Goal: Task Accomplishment & Management: Manage account settings

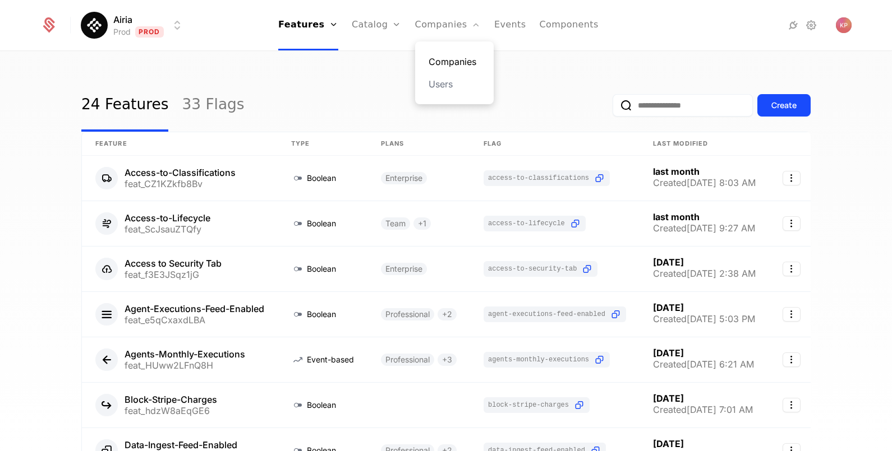
click at [438, 61] on link "Companies" at bounding box center [454, 61] width 52 height 13
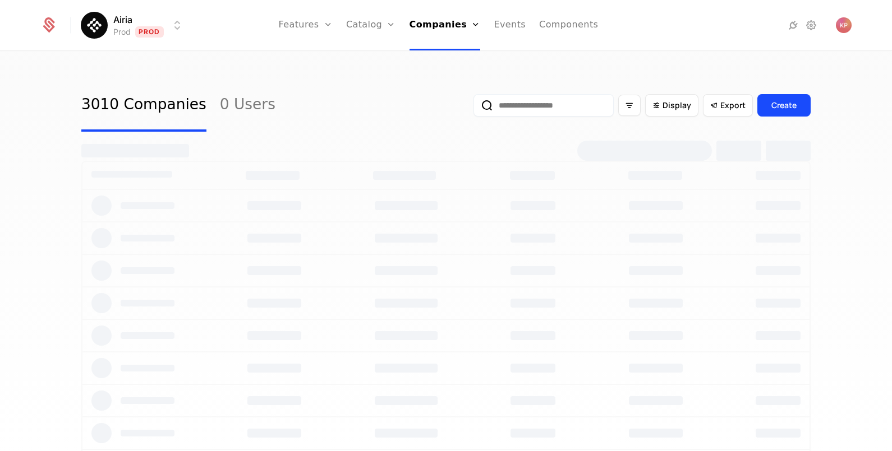
click at [569, 97] on input "email" at bounding box center [543, 105] width 140 height 22
paste input "**********"
type input "**********"
click at [473, 108] on button "submit" at bounding box center [473, 108] width 0 height 0
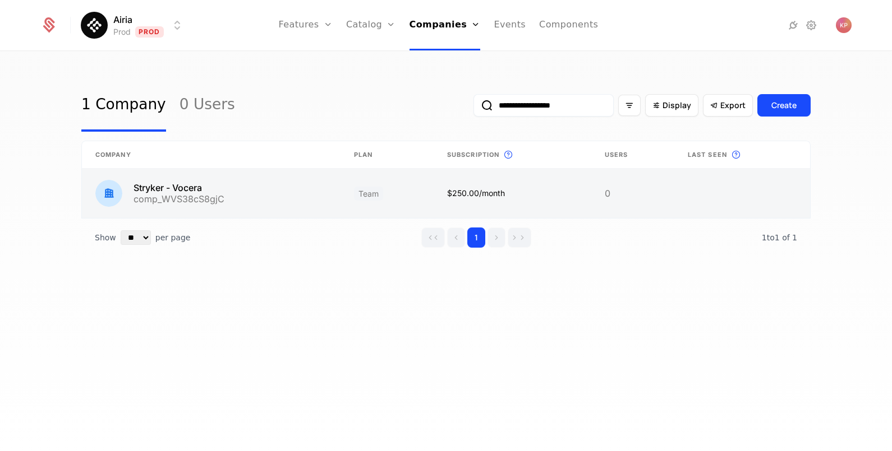
click at [202, 188] on link at bounding box center [211, 193] width 259 height 49
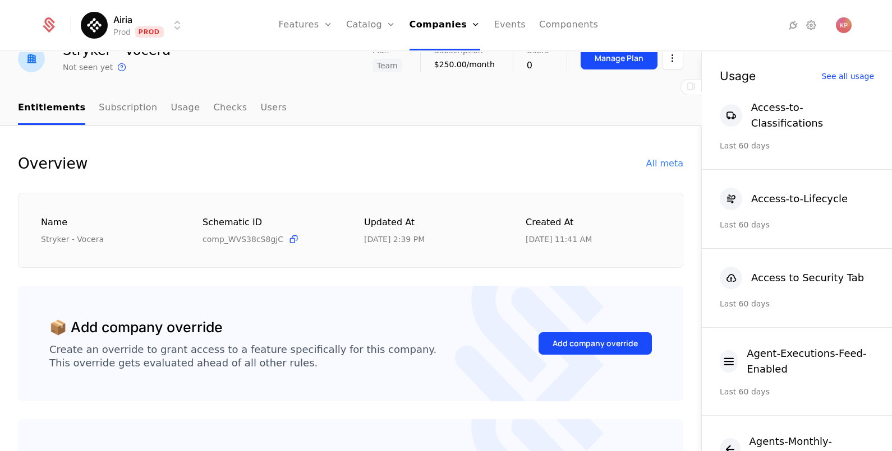
scroll to position [70, 0]
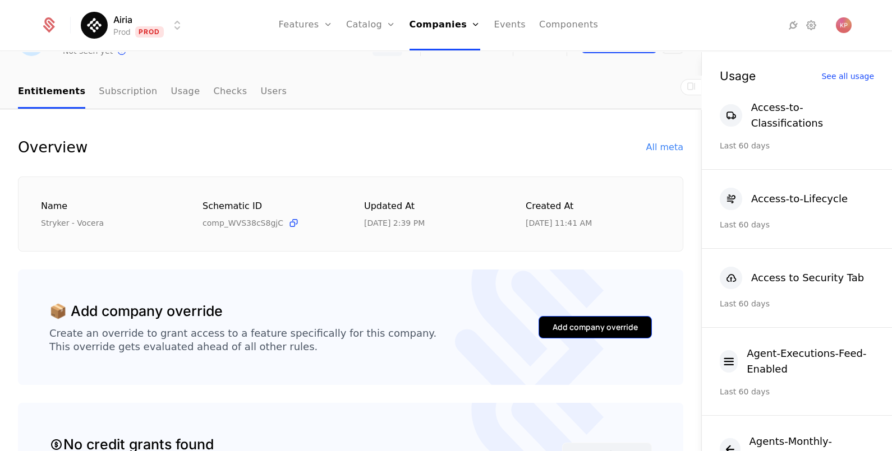
click at [556, 326] on div "Add company override" at bounding box center [594, 327] width 85 height 11
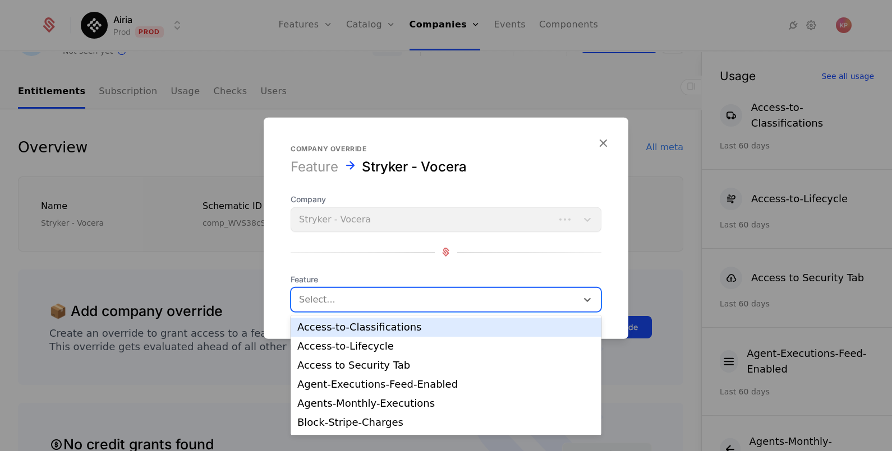
drag, startPoint x: 329, startPoint y: 292, endPoint x: 339, endPoint y: 314, distance: 24.6
click at [330, 292] on div at bounding box center [434, 300] width 270 height 16
click at [348, 325] on div "Access-to-Classifications" at bounding box center [445, 327] width 297 height 10
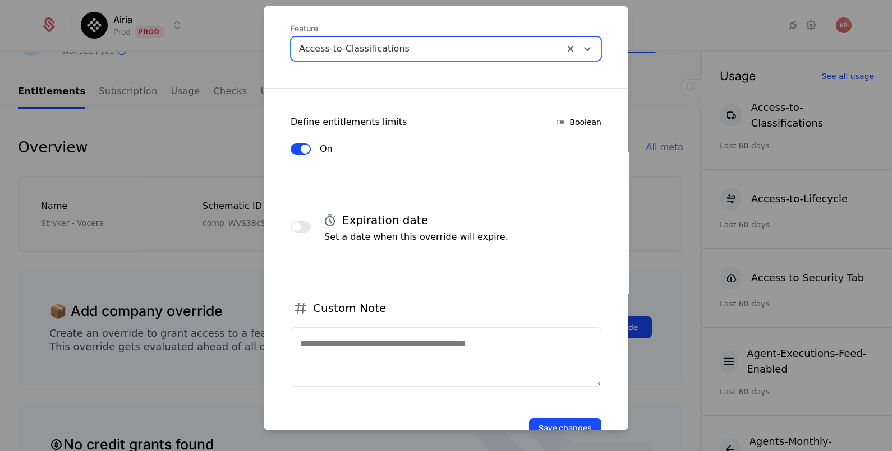
scroll to position [140, 0]
click at [560, 419] on button "Save changes" at bounding box center [565, 428] width 72 height 20
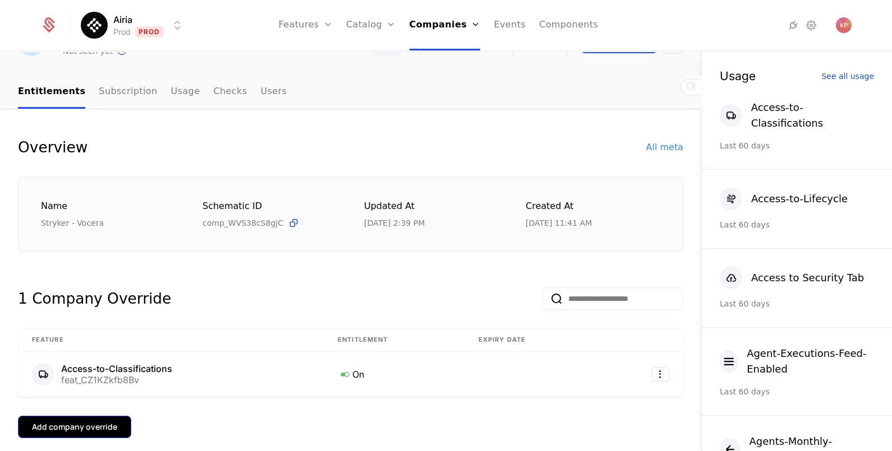
click at [107, 427] on div "Add company override" at bounding box center [74, 427] width 85 height 11
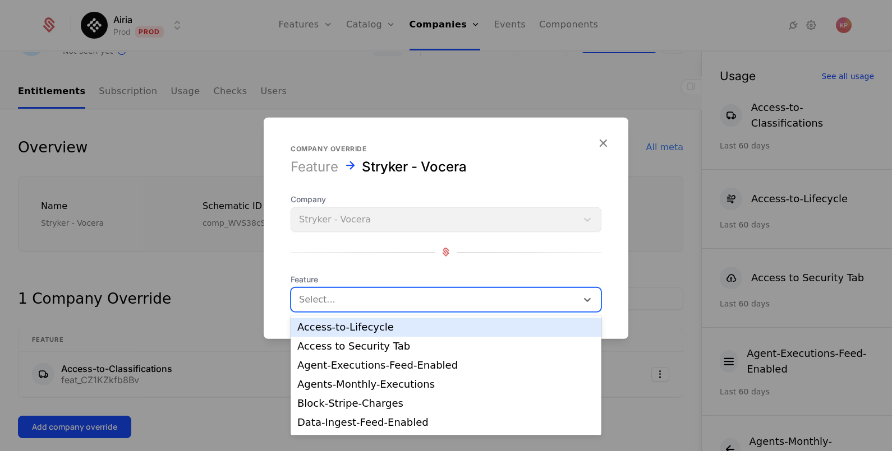
click at [374, 294] on div at bounding box center [434, 300] width 270 height 16
click at [375, 324] on div "Access-to-Lifecycle" at bounding box center [445, 327] width 297 height 10
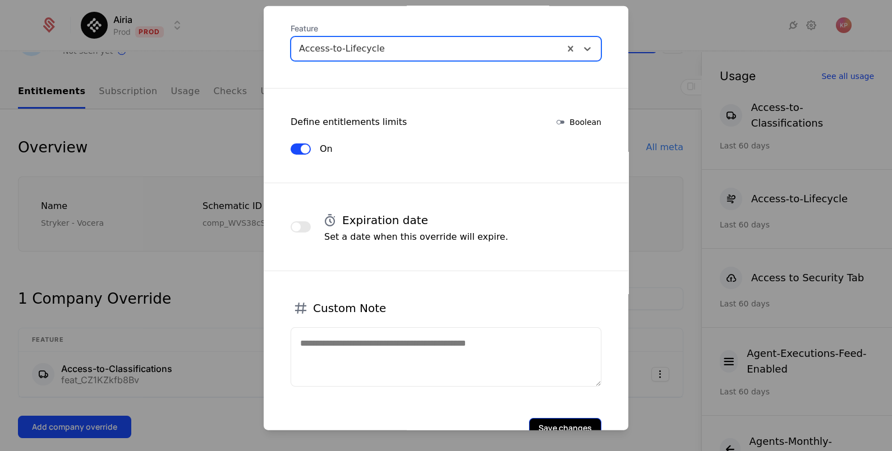
click at [566, 423] on button "Save changes" at bounding box center [565, 428] width 72 height 20
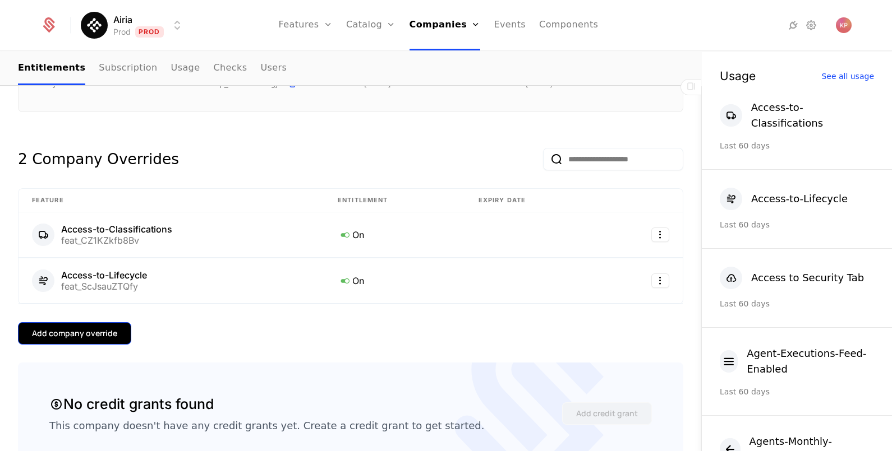
scroll to position [210, 0]
click at [95, 332] on div "Add company override" at bounding box center [74, 332] width 85 height 11
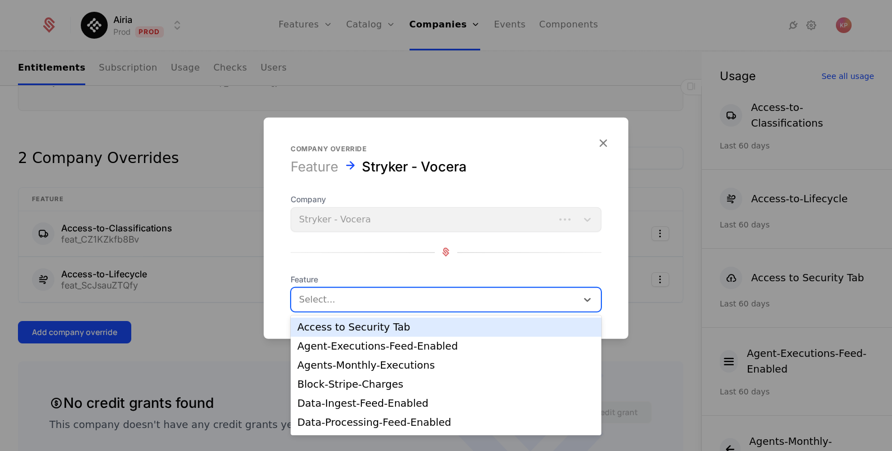
click at [353, 303] on div at bounding box center [434, 300] width 270 height 16
click at [374, 334] on div "Access to Security Tab" at bounding box center [446, 327] width 311 height 19
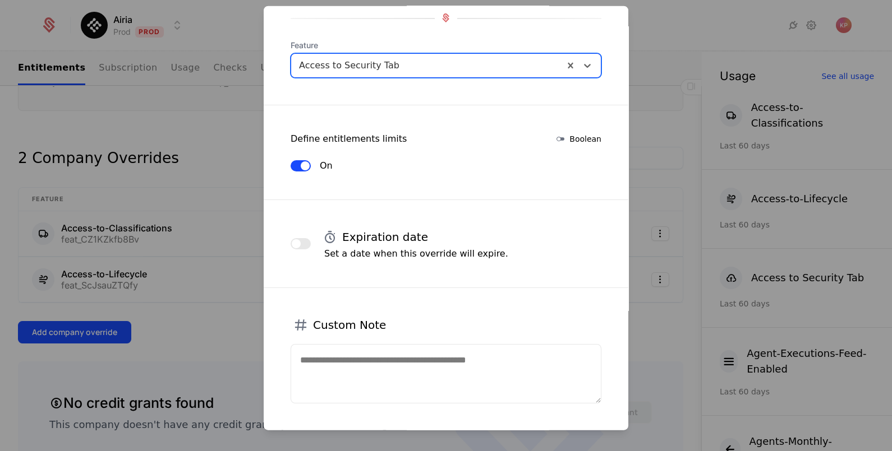
scroll to position [173, 0]
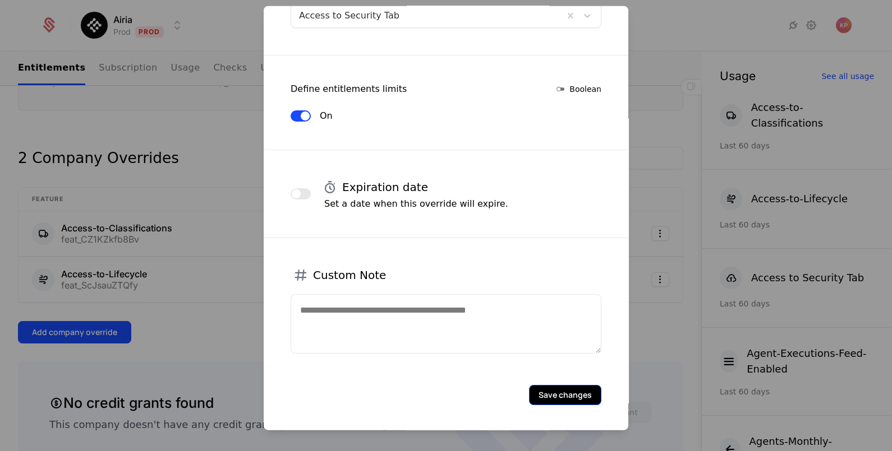
click at [546, 393] on button "Save changes" at bounding box center [565, 395] width 72 height 20
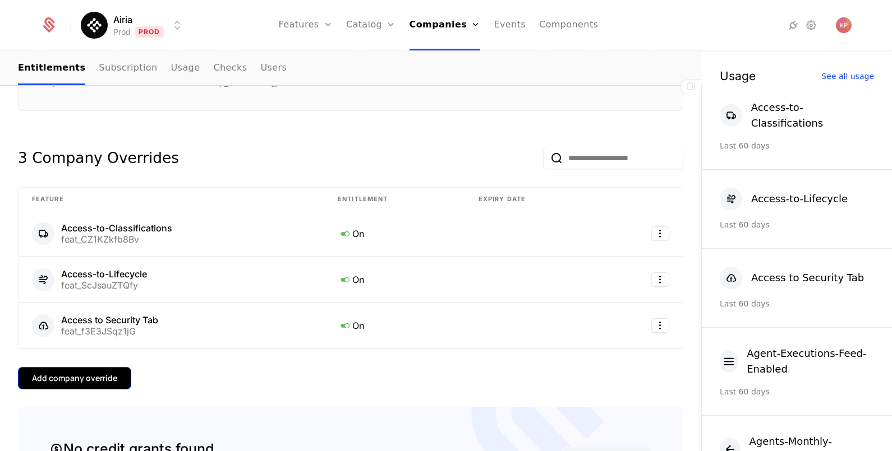
click at [114, 369] on button "Add company override" at bounding box center [74, 378] width 113 height 22
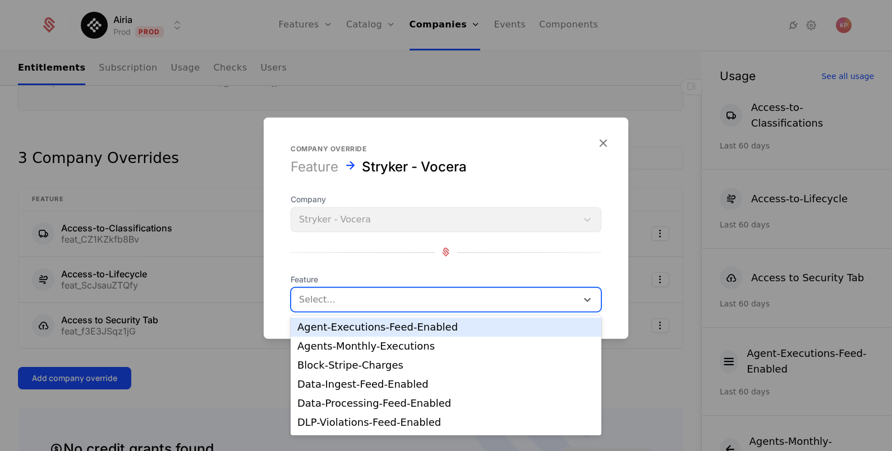
click at [400, 308] on div "Select..." at bounding box center [434, 299] width 286 height 20
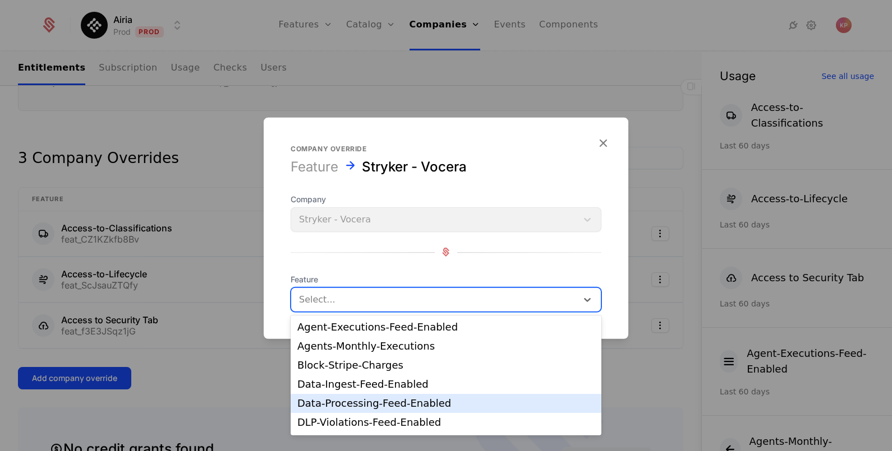
drag, startPoint x: 395, startPoint y: 384, endPoint x: 387, endPoint y: 341, distance: 44.0
click at [394, 399] on div "Agent-Executions-Feed-Enabled Agents-Monthly-Executions Block-Stripe-Charges Da…" at bounding box center [446, 376] width 311 height 120
click at [386, 405] on div "Data-Processing-Feed-Enabled" at bounding box center [445, 404] width 297 height 10
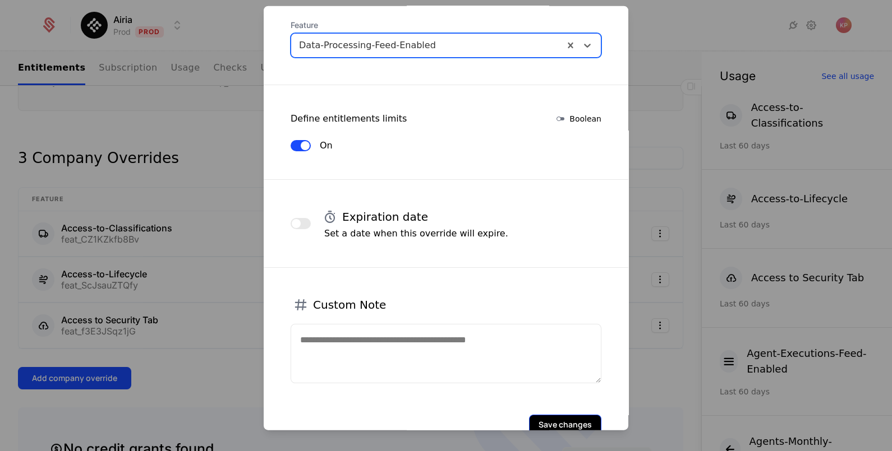
scroll to position [191, 0]
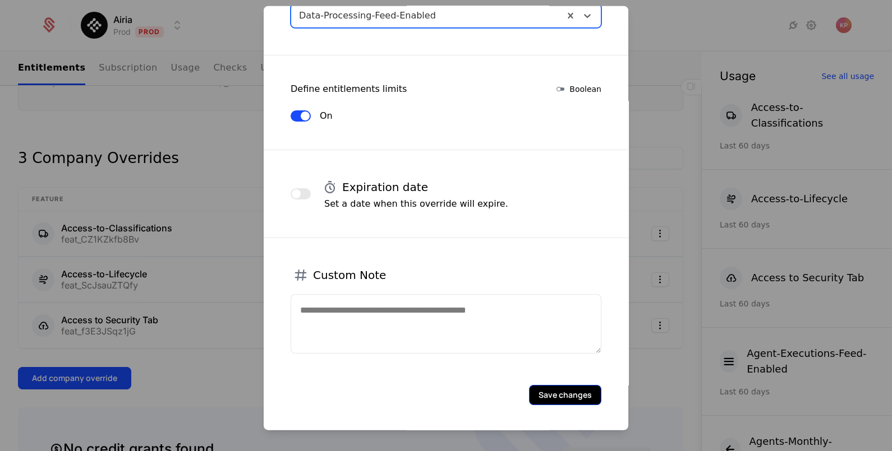
click at [545, 394] on button "Save changes" at bounding box center [565, 395] width 72 height 20
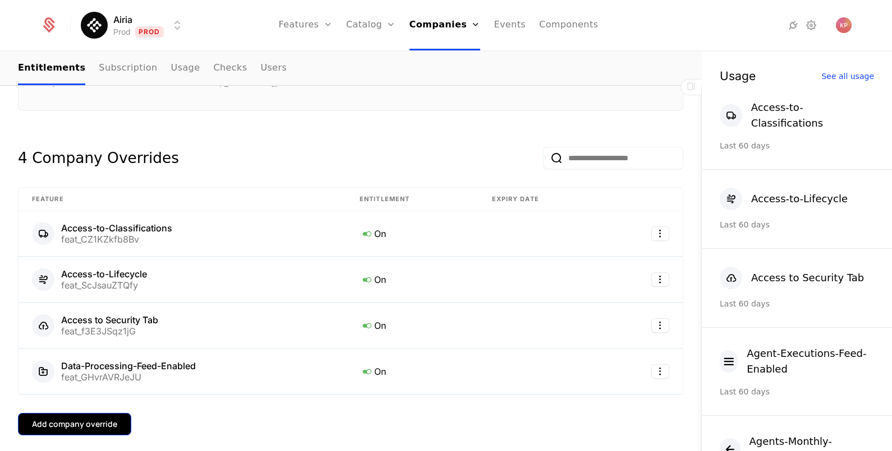
click at [70, 414] on button "Add company override" at bounding box center [74, 424] width 113 height 22
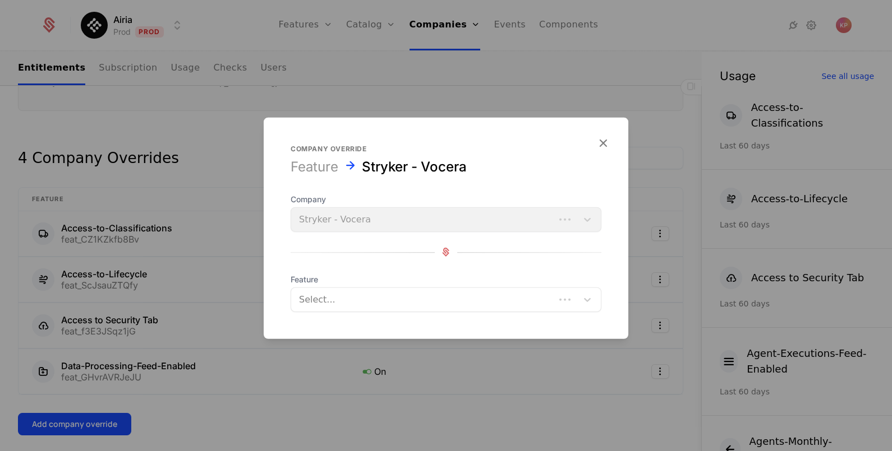
click at [351, 303] on div at bounding box center [423, 300] width 248 height 16
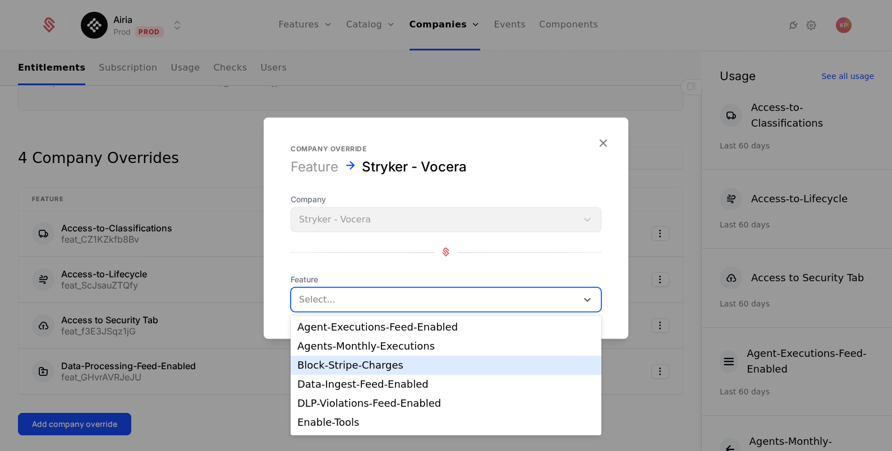
scroll to position [140, 0]
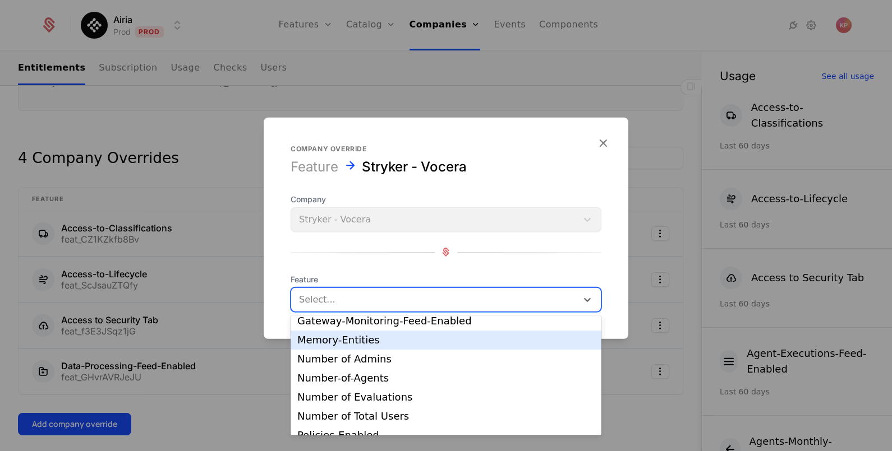
click at [377, 347] on div "Memory-Entities" at bounding box center [446, 340] width 311 height 19
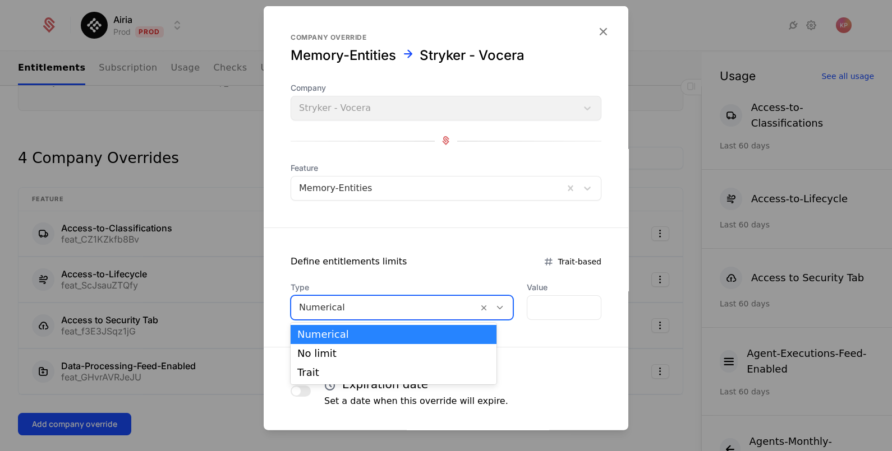
click at [346, 308] on div at bounding box center [384, 307] width 171 height 16
click at [343, 349] on div "No limit" at bounding box center [393, 354] width 192 height 10
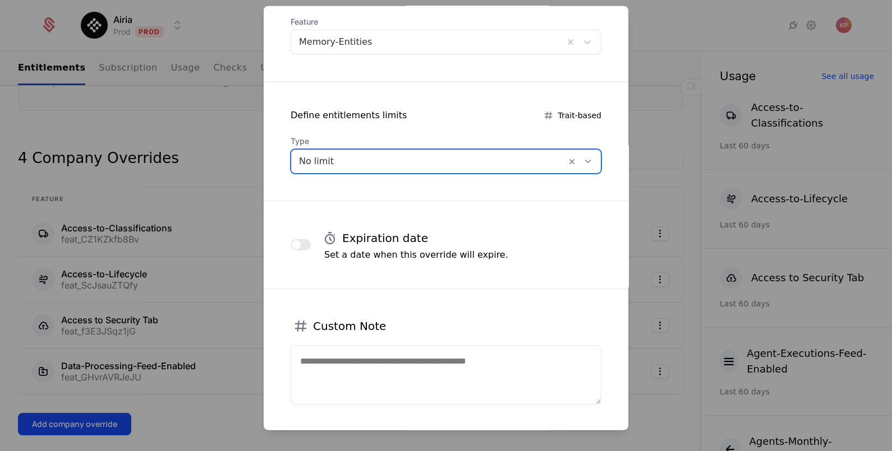
scroll to position [197, 0]
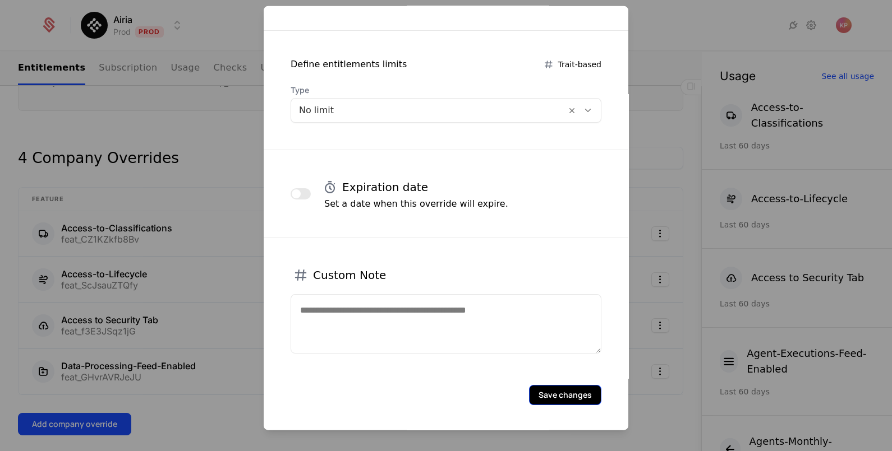
click at [541, 399] on button "Save changes" at bounding box center [565, 395] width 72 height 20
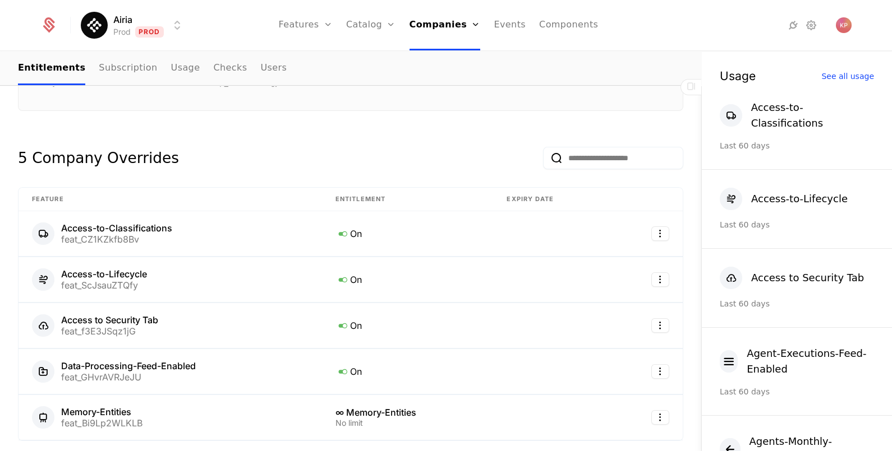
scroll to position [421, 0]
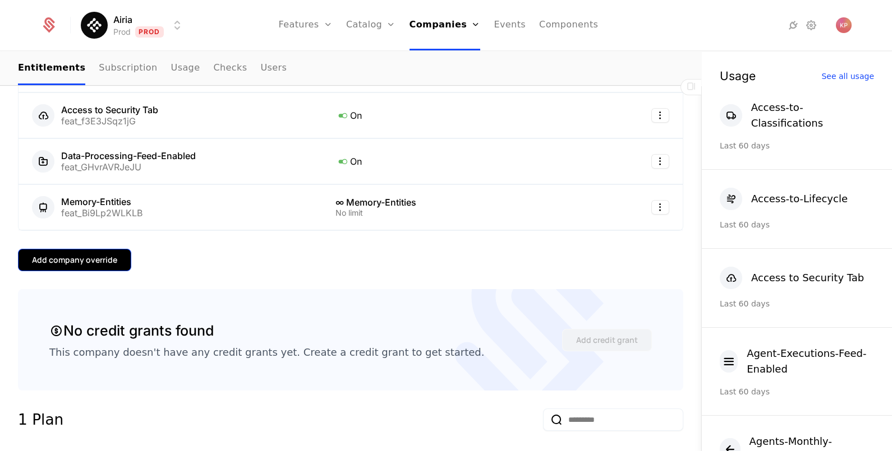
click at [106, 259] on div "Add company override" at bounding box center [74, 260] width 85 height 11
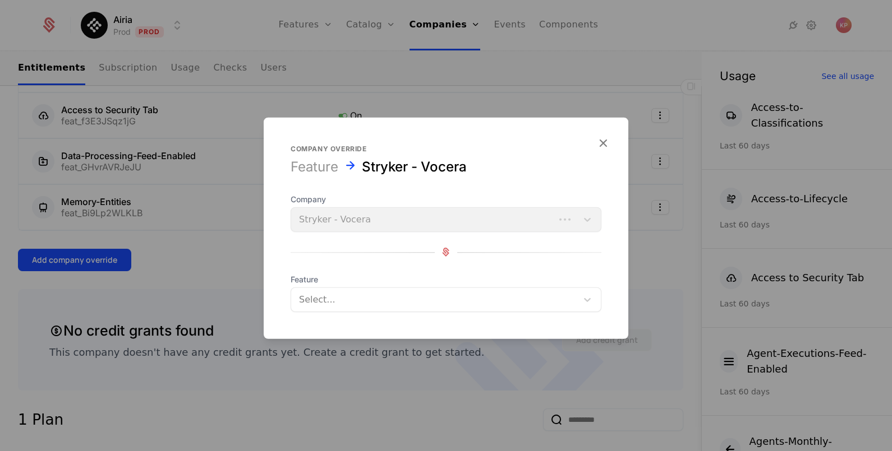
drag, startPoint x: 353, startPoint y: 297, endPoint x: 353, endPoint y: 307, distance: 10.1
click at [353, 299] on div at bounding box center [434, 300] width 270 height 16
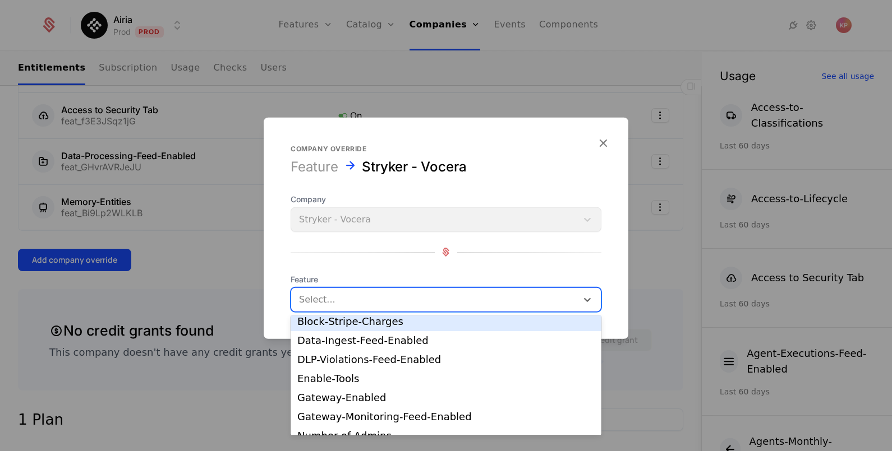
scroll to position [70, 0]
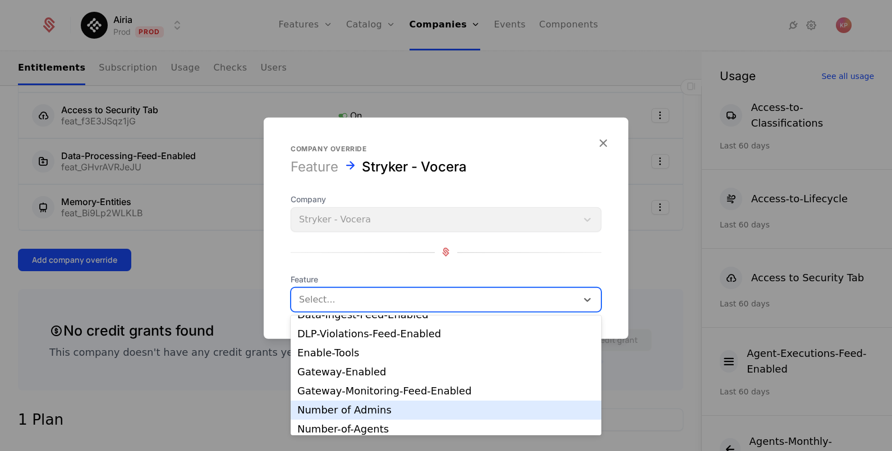
click at [367, 413] on div "Number of Admins" at bounding box center [445, 410] width 297 height 10
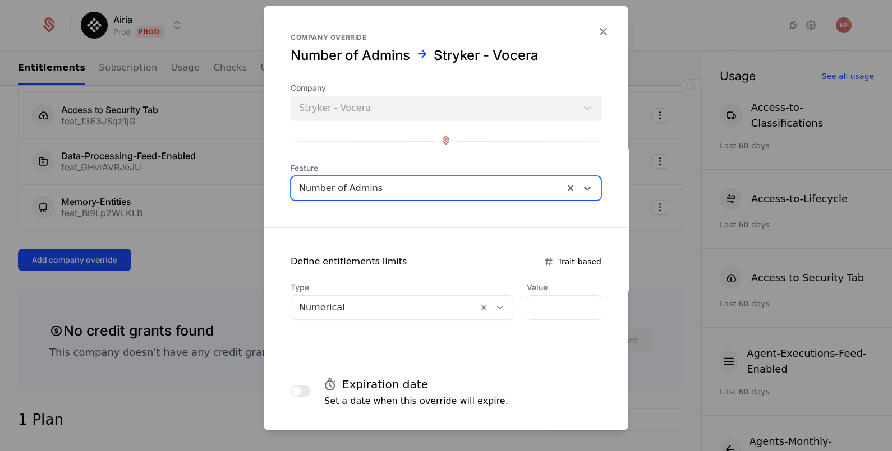
click at [375, 305] on div at bounding box center [384, 307] width 171 height 16
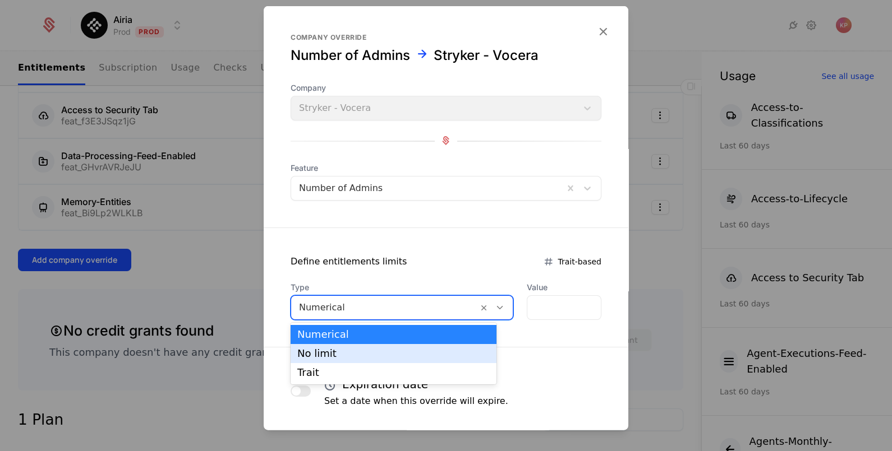
click at [373, 354] on div "No limit" at bounding box center [393, 354] width 192 height 10
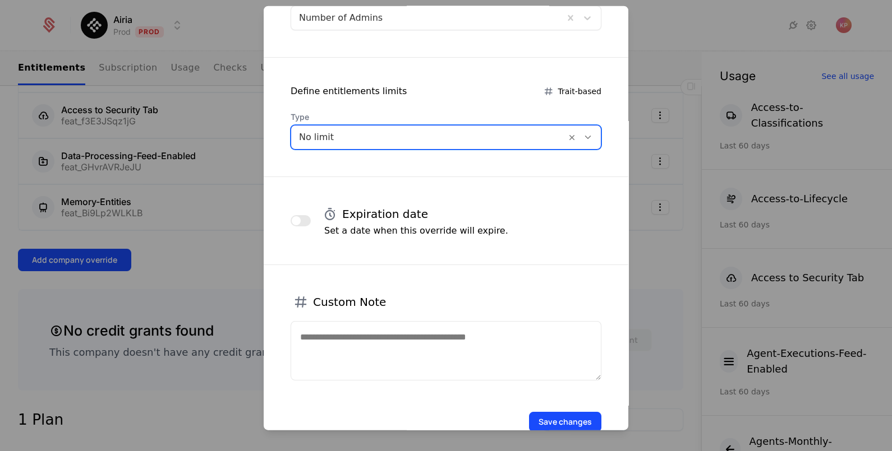
scroll to position [197, 0]
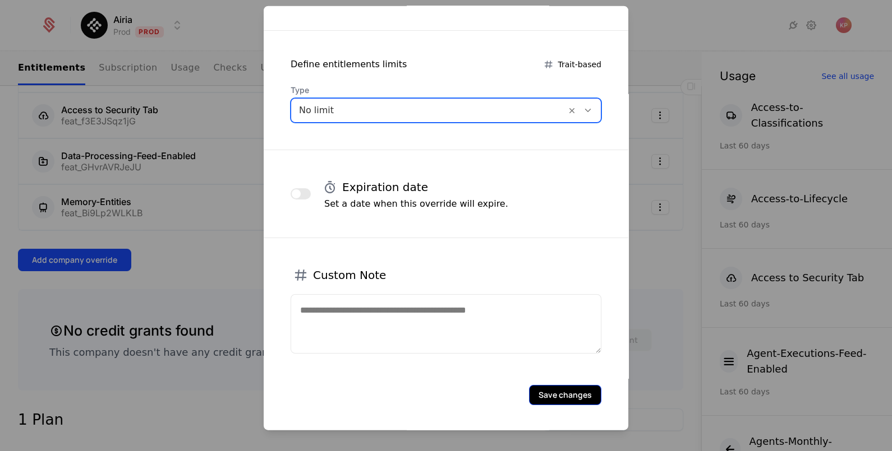
click at [571, 393] on button "Save changes" at bounding box center [565, 395] width 72 height 20
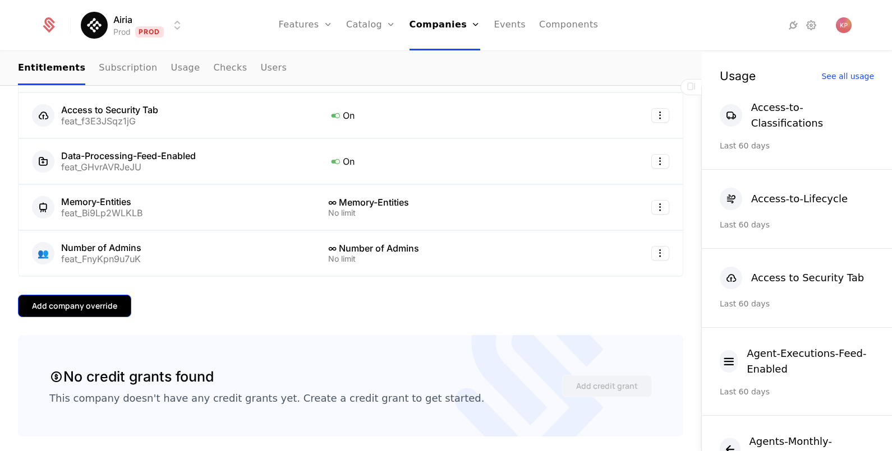
click at [74, 305] on div "Add company override" at bounding box center [74, 306] width 85 height 11
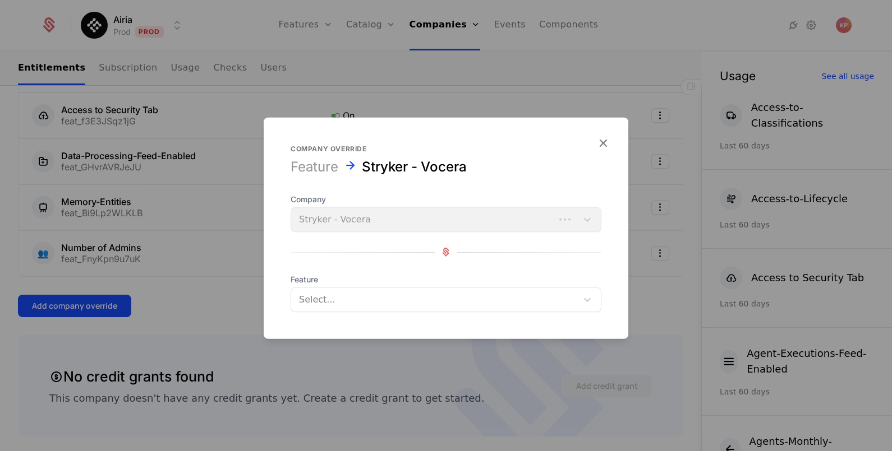
drag, startPoint x: 337, startPoint y: 306, endPoint x: 340, endPoint y: 313, distance: 8.3
click at [336, 306] on div at bounding box center [434, 300] width 270 height 16
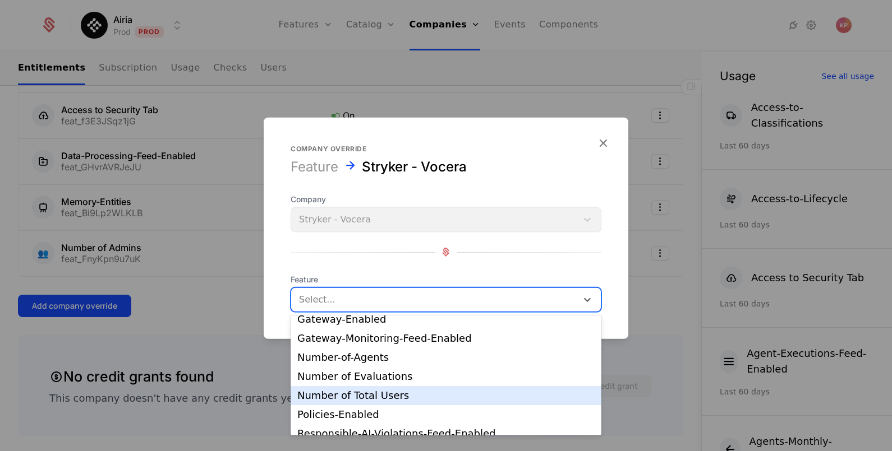
scroll to position [140, 0]
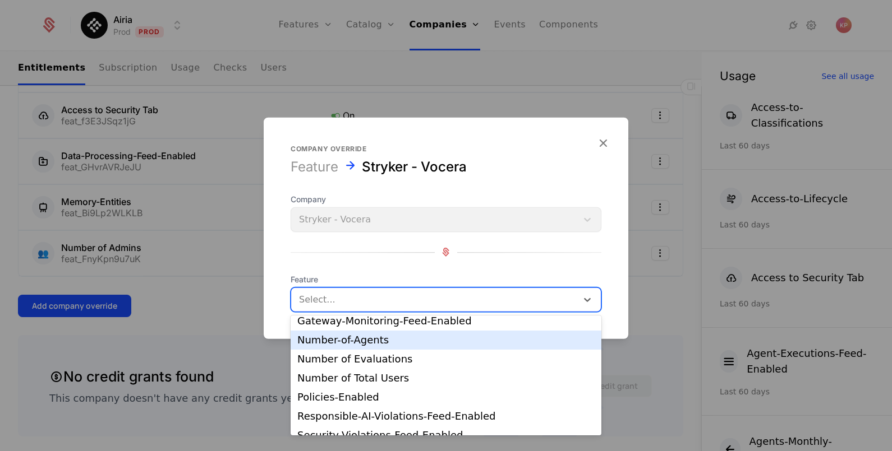
click at [381, 345] on div "Number-of-Agents" at bounding box center [445, 340] width 297 height 10
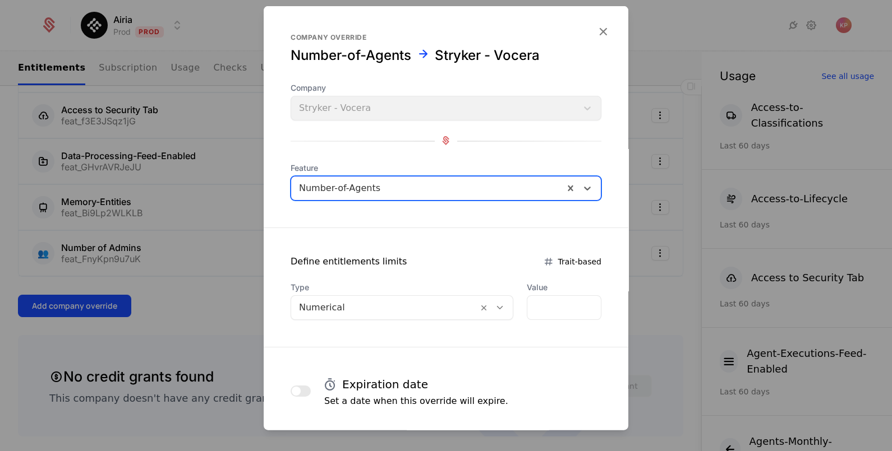
click at [351, 309] on div at bounding box center [384, 307] width 171 height 16
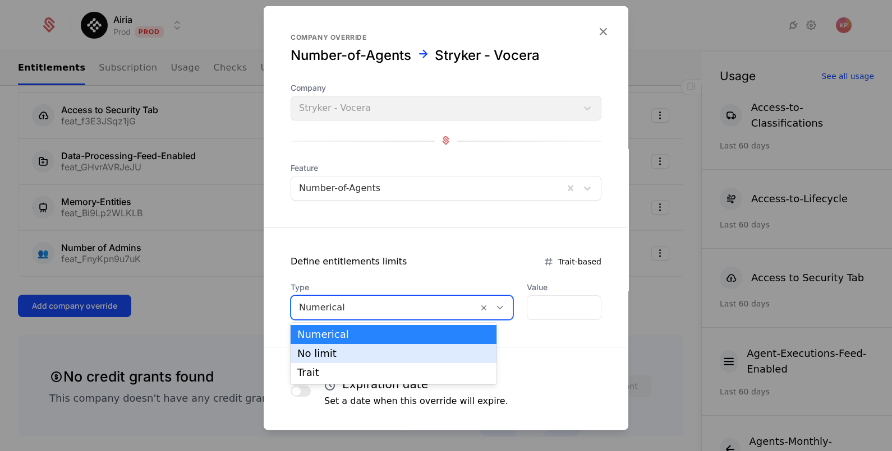
click at [351, 345] on div "No limit" at bounding box center [394, 353] width 206 height 19
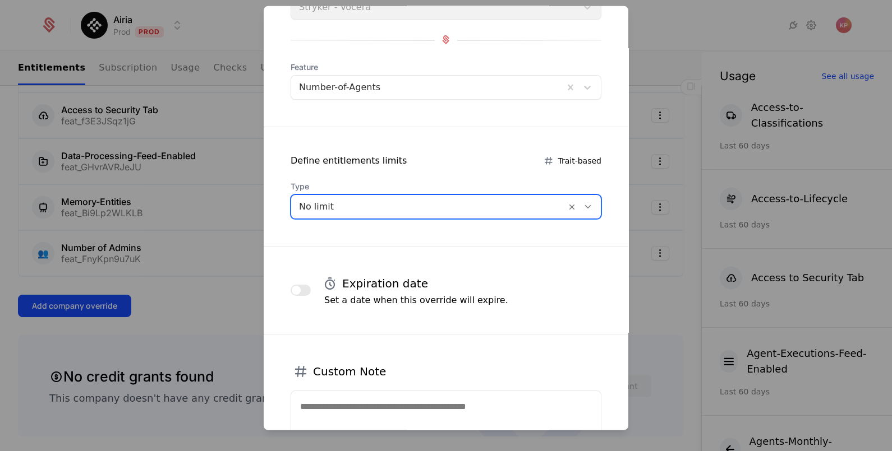
scroll to position [197, 0]
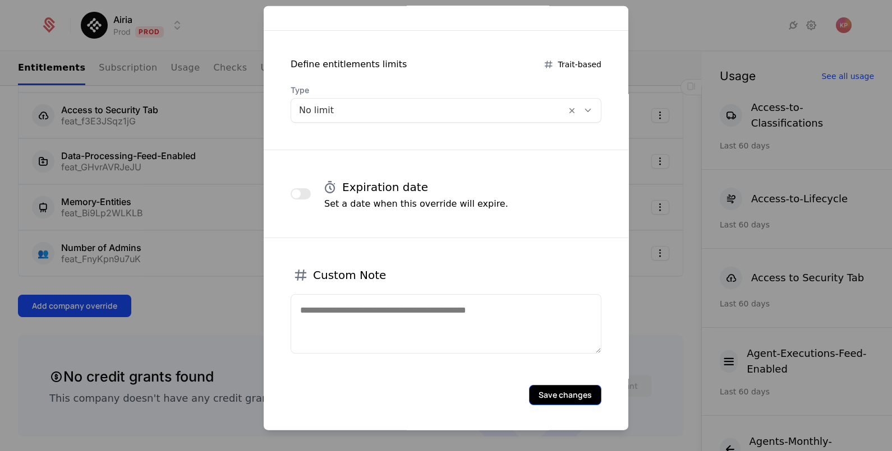
click at [552, 393] on button "Save changes" at bounding box center [565, 395] width 72 height 20
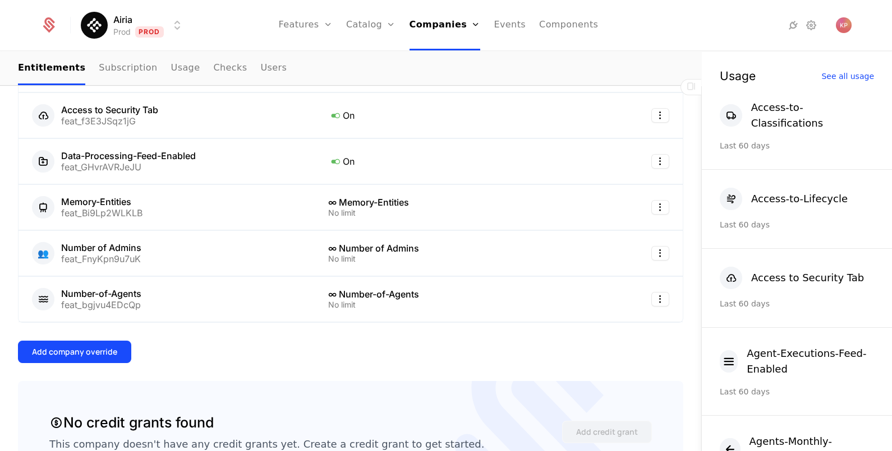
click at [82, 341] on button "Add company override" at bounding box center [74, 352] width 113 height 22
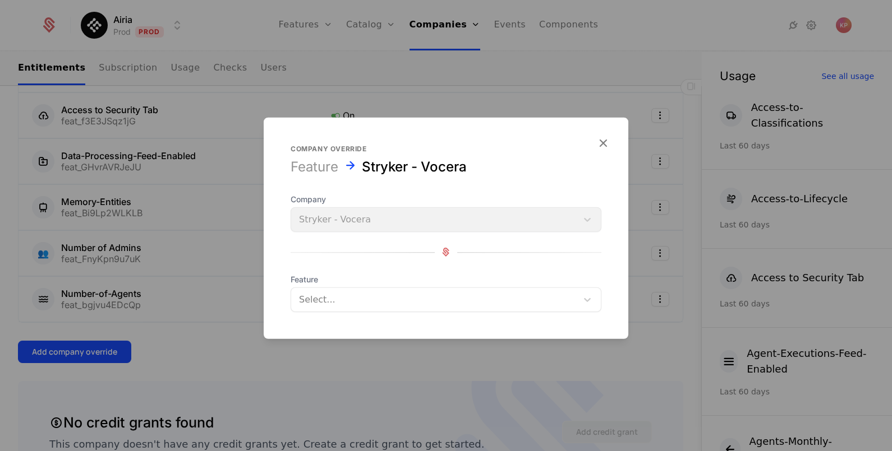
click at [370, 291] on div "Select..." at bounding box center [434, 299] width 286 height 20
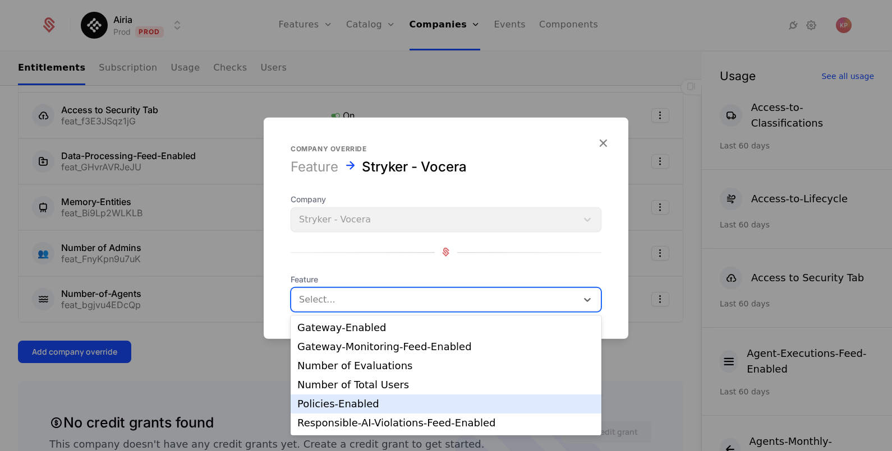
scroll to position [136, 0]
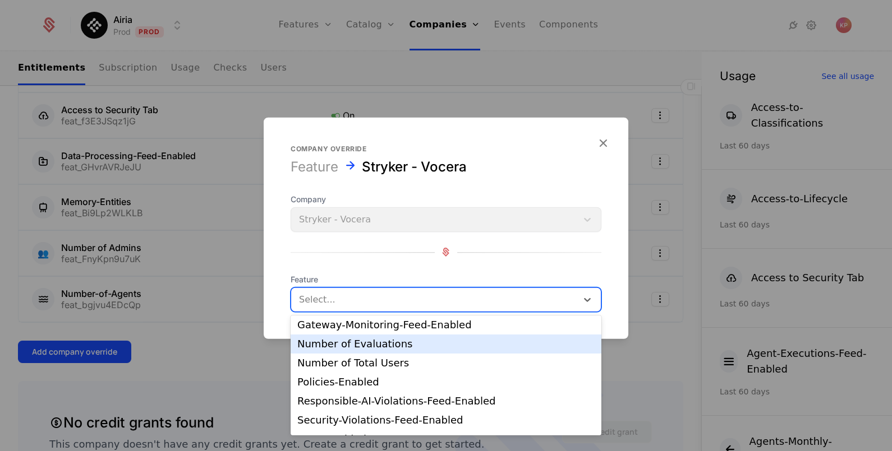
click at [446, 348] on div "Number of Evaluations" at bounding box center [445, 344] width 297 height 10
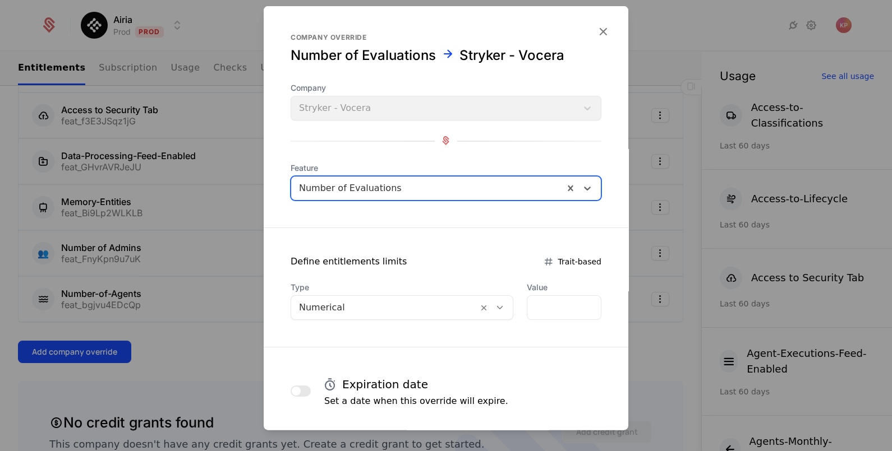
drag, startPoint x: 391, startPoint y: 305, endPoint x: 388, endPoint y: 316, distance: 11.6
click at [390, 305] on div at bounding box center [384, 307] width 171 height 16
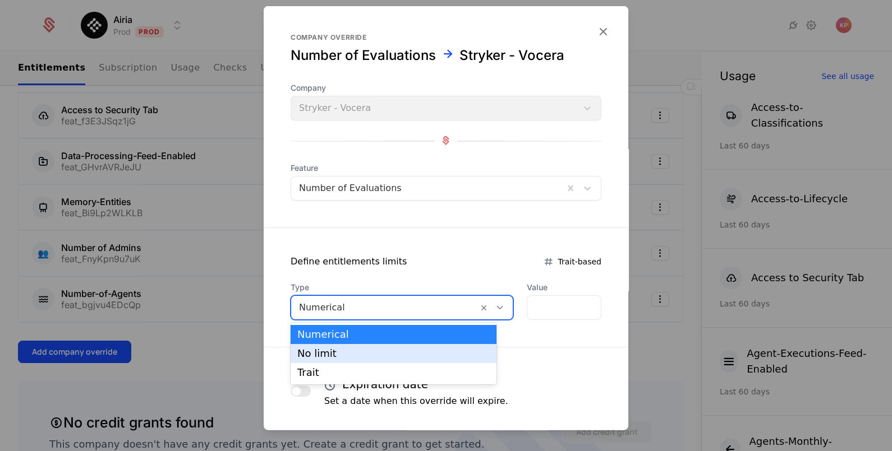
click at [380, 354] on div "No limit" at bounding box center [393, 354] width 192 height 10
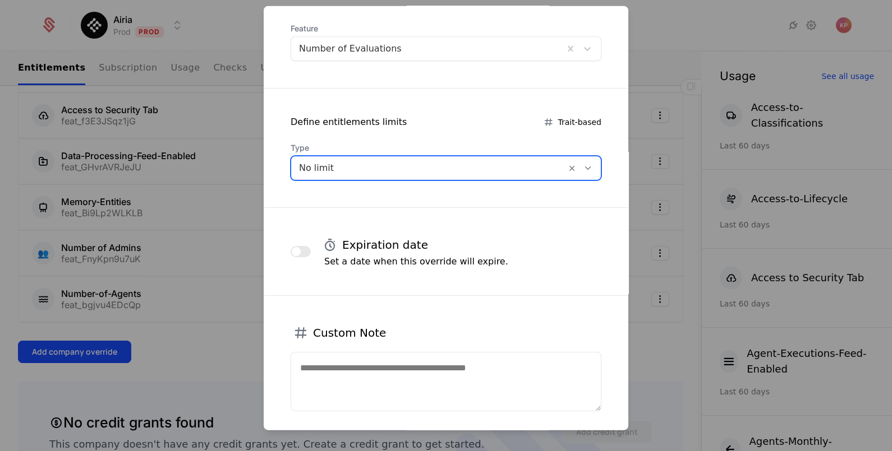
scroll to position [197, 0]
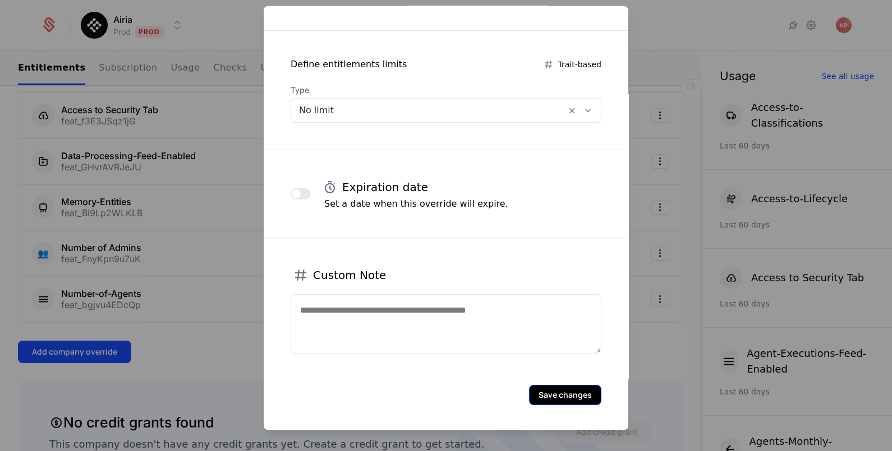
click at [531, 390] on button "Save changes" at bounding box center [565, 395] width 72 height 20
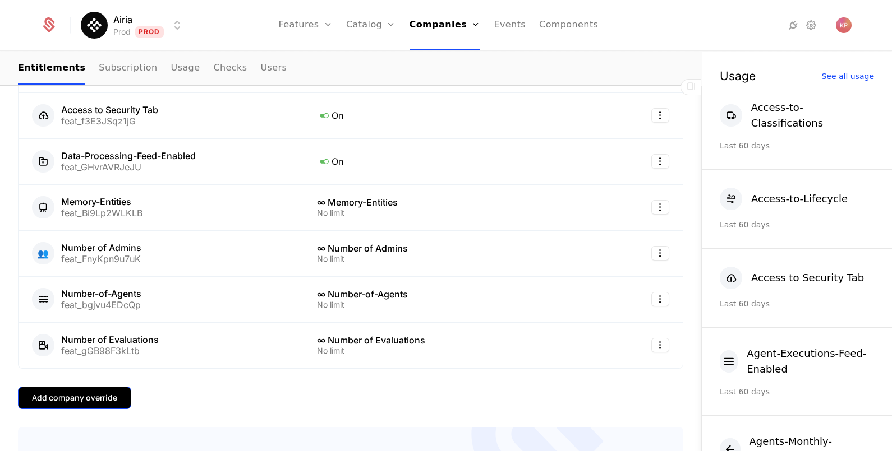
click at [98, 396] on div "Add company override" at bounding box center [74, 398] width 85 height 11
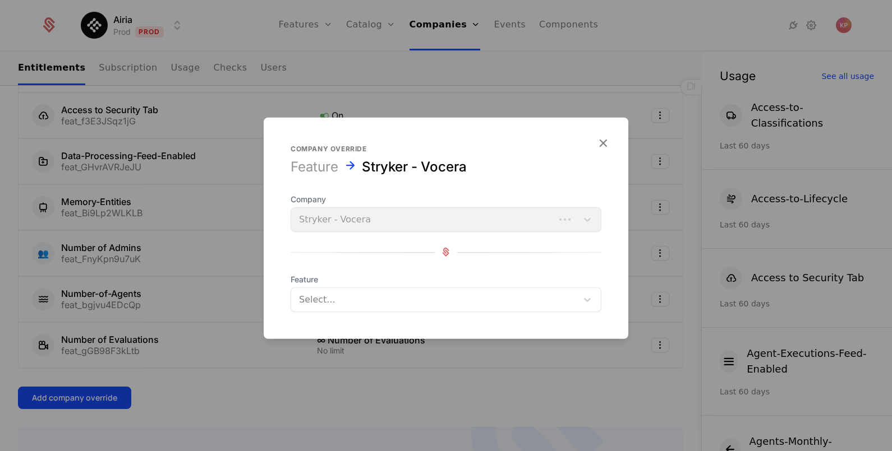
click at [509, 307] on div "Select..." at bounding box center [434, 299] width 286 height 20
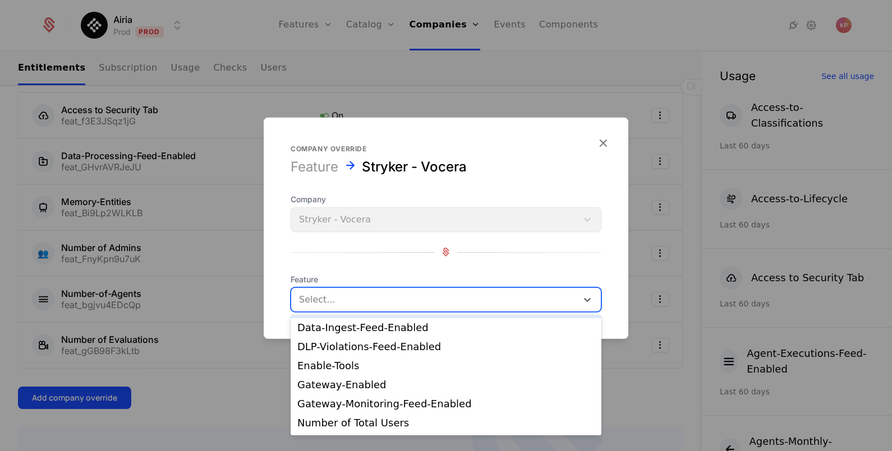
scroll to position [140, 0]
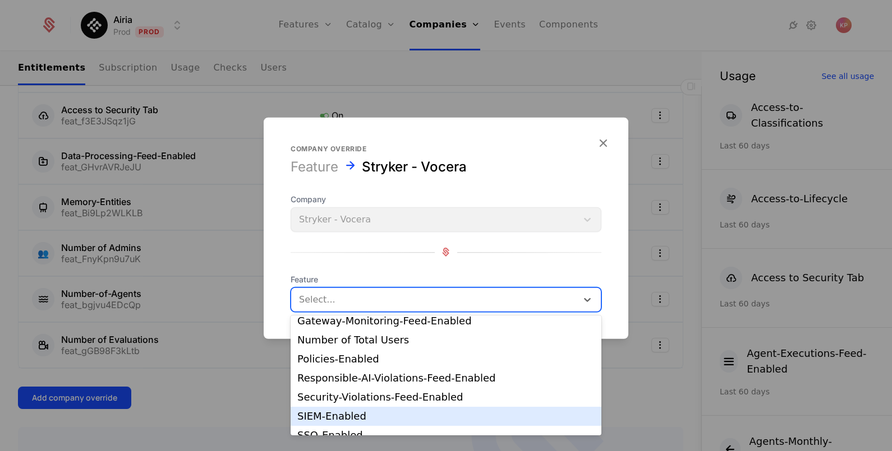
click at [395, 415] on div "SIEM-Enabled" at bounding box center [445, 417] width 297 height 10
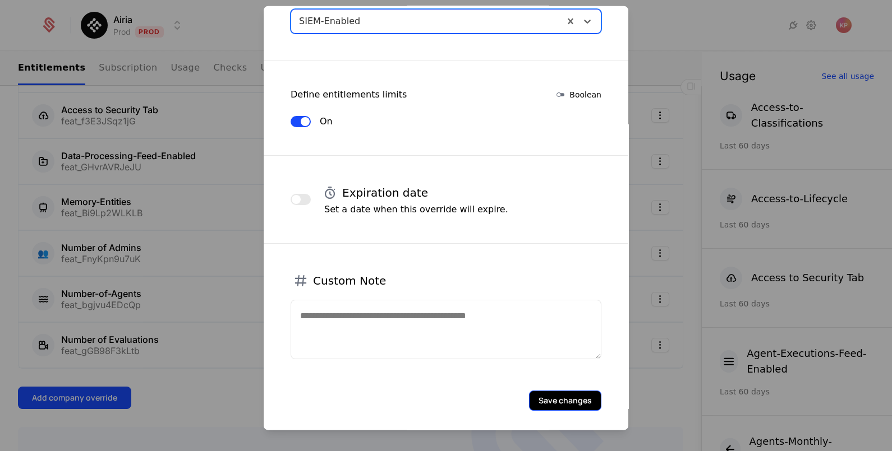
scroll to position [173, 0]
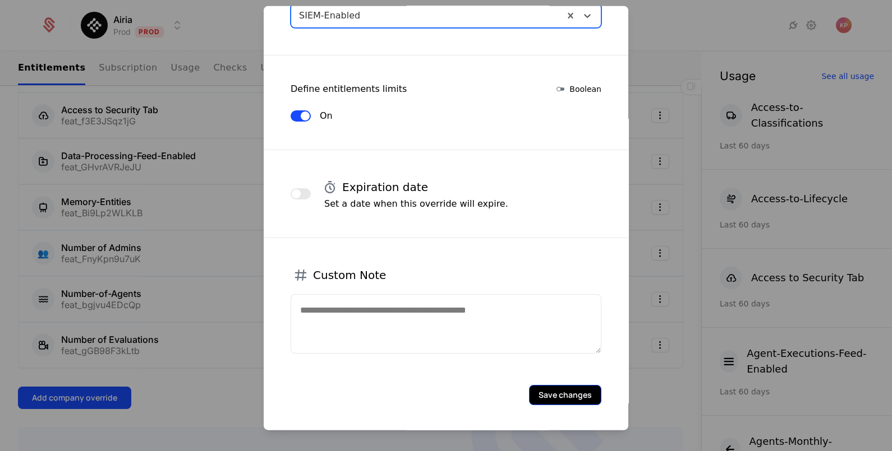
click at [541, 389] on button "Save changes" at bounding box center [565, 395] width 72 height 20
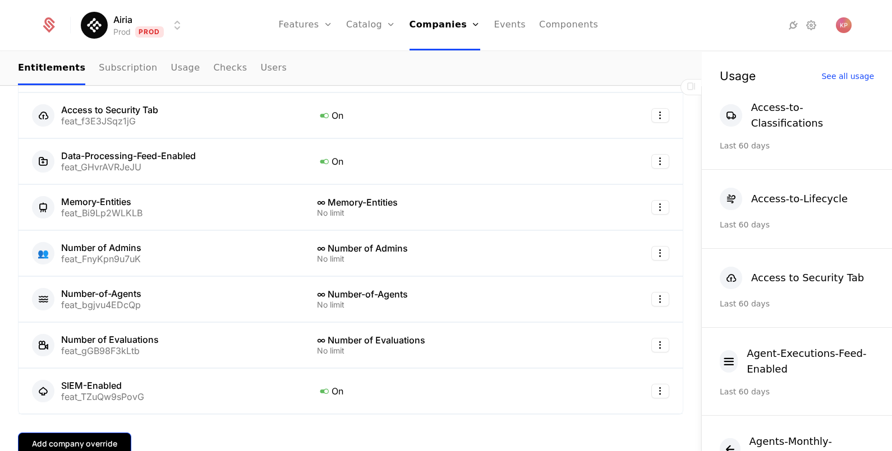
click at [107, 433] on button "Add company override" at bounding box center [74, 444] width 113 height 22
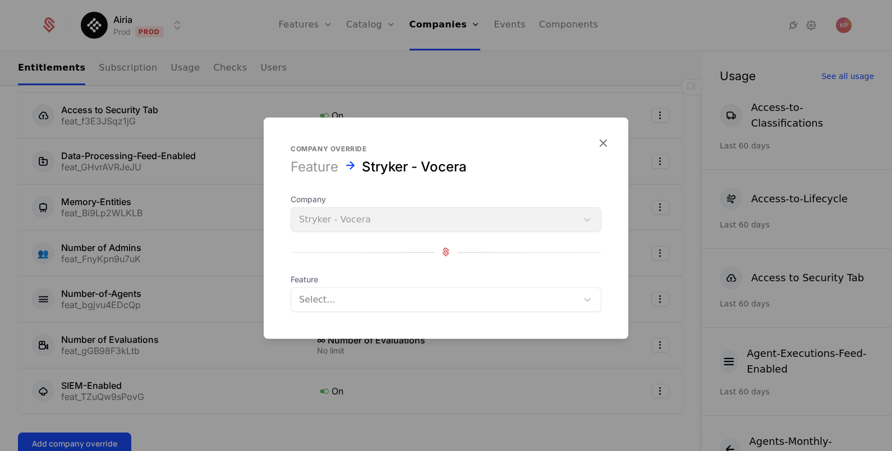
click at [359, 297] on div at bounding box center [434, 300] width 270 height 16
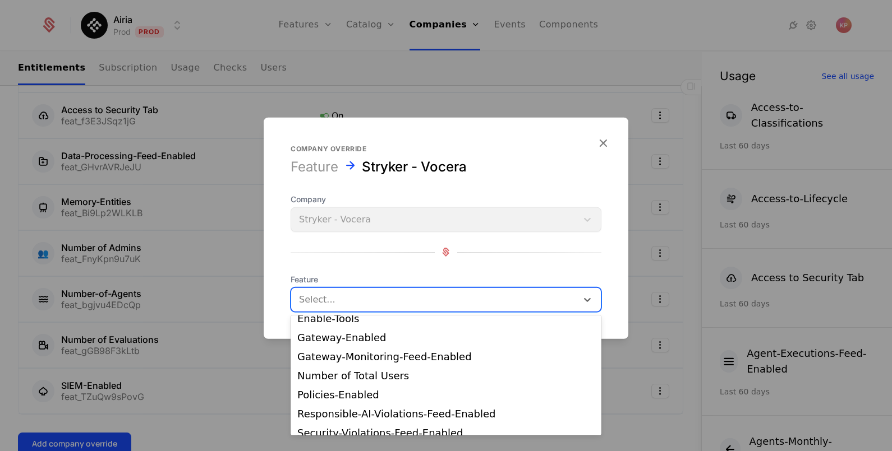
scroll to position [170, 0]
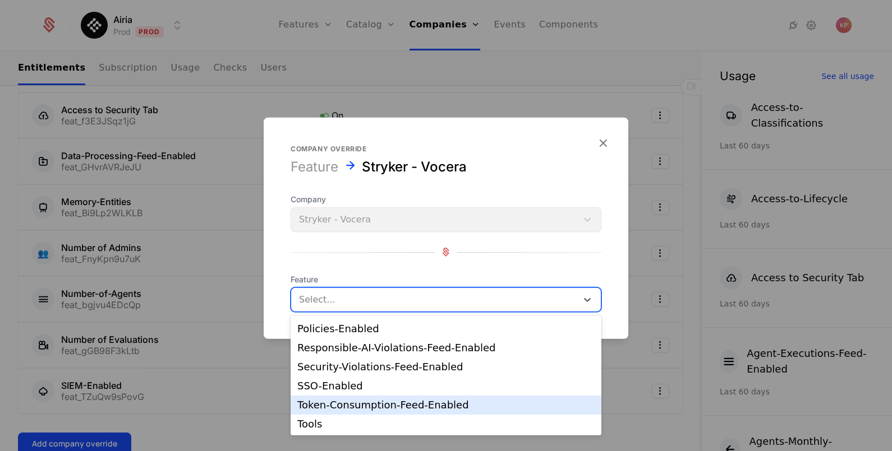
click at [384, 400] on div "Token-Consumption-Feed-Enabled" at bounding box center [445, 405] width 297 height 10
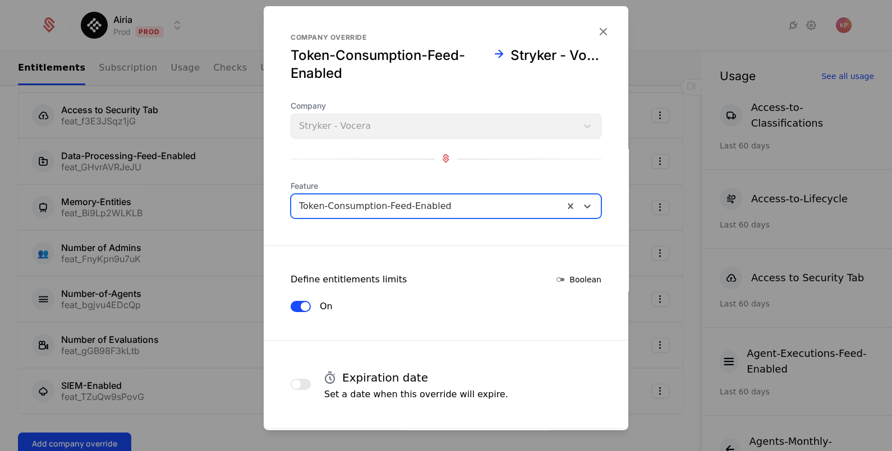
scroll to position [191, 0]
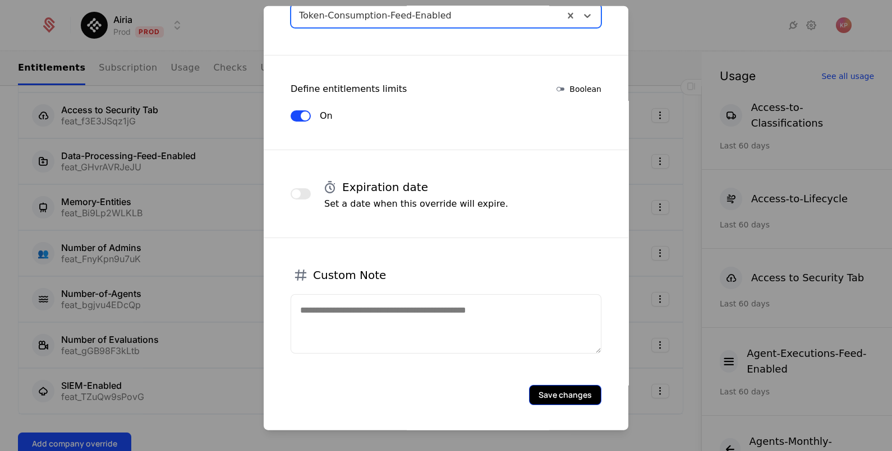
click at [572, 397] on button "Save changes" at bounding box center [565, 395] width 72 height 20
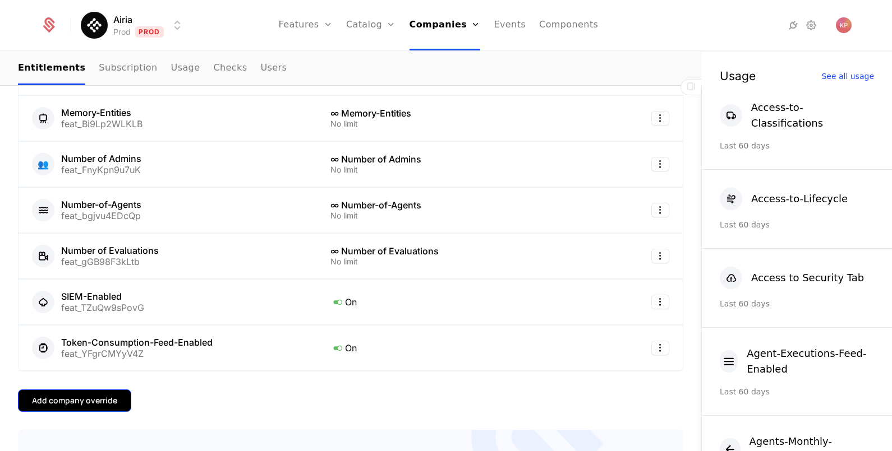
scroll to position [560, 0]
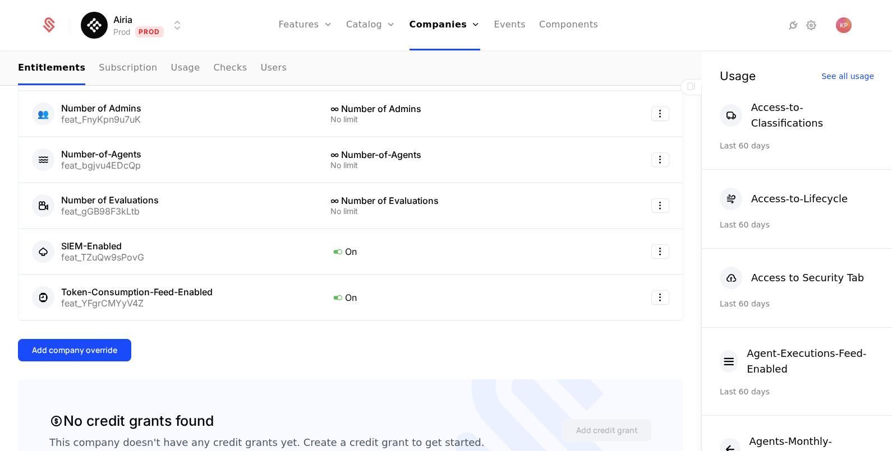
click at [87, 328] on div "Overview All meta Name Stryker - Vocera Schematic ID comp_WVS38cS8gjC Updated a…" at bounding box center [350, 445] width 665 height 1598
click at [86, 347] on div "Add company override" at bounding box center [74, 350] width 85 height 11
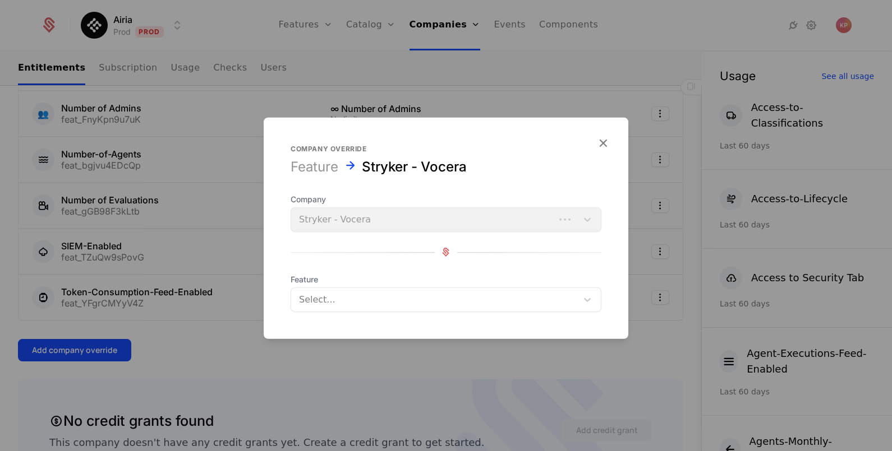
click at [418, 300] on div at bounding box center [434, 300] width 270 height 16
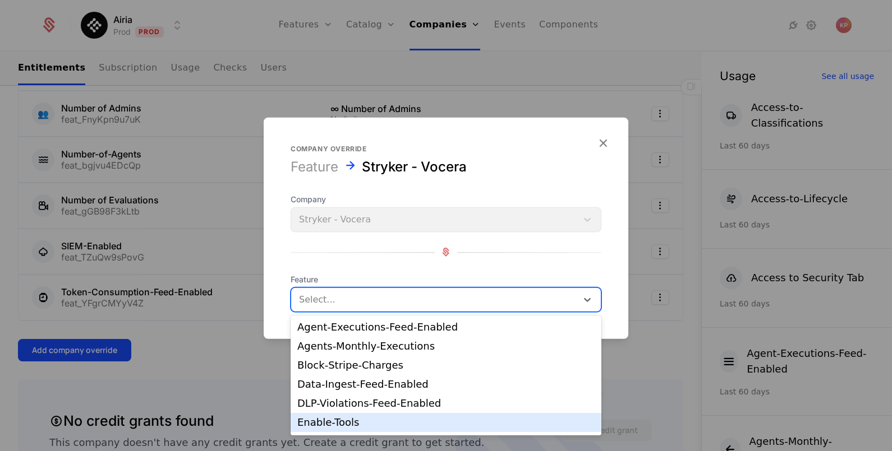
click at [377, 421] on div "Enable-Tools" at bounding box center [445, 423] width 297 height 10
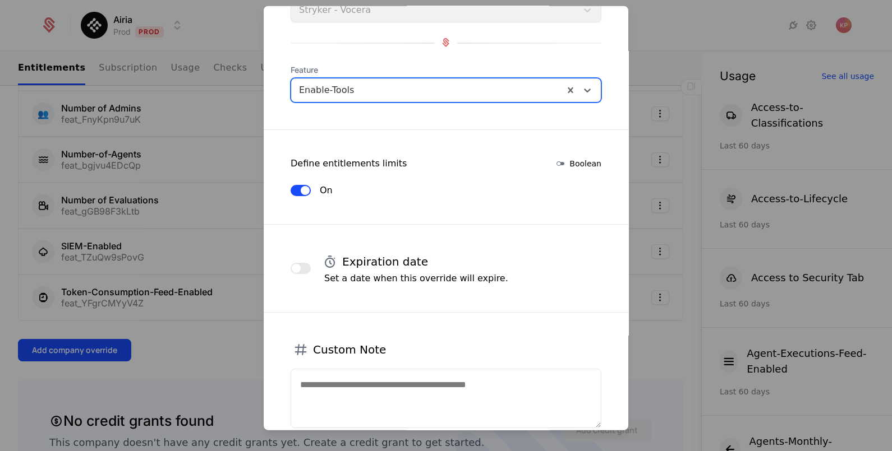
scroll to position [140, 0]
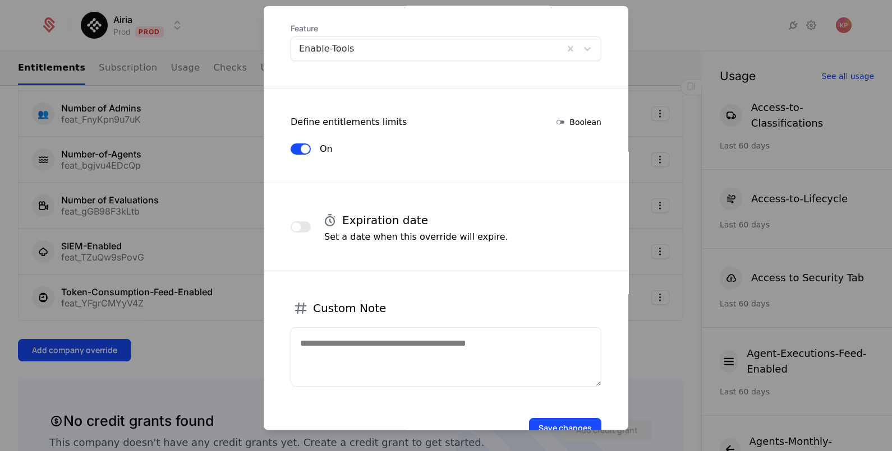
click at [533, 415] on div "Save changes" at bounding box center [446, 412] width 365 height 52
click at [536, 418] on button "Save changes" at bounding box center [565, 428] width 72 height 20
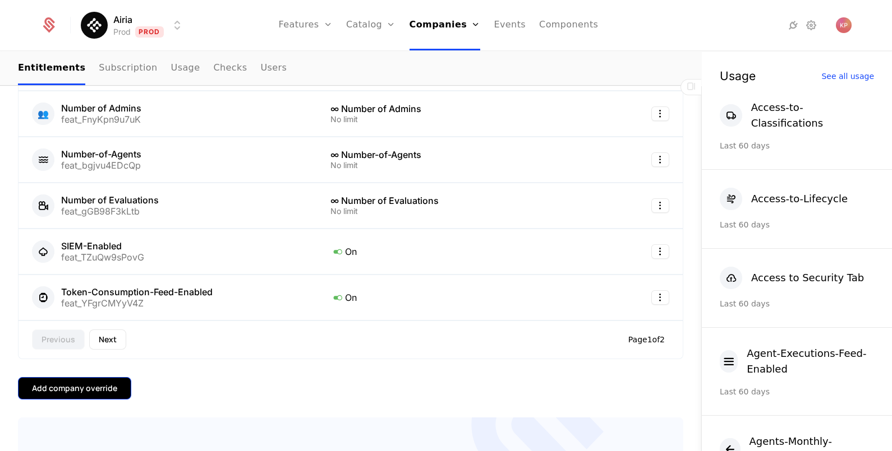
click at [50, 383] on div "Add company override" at bounding box center [74, 388] width 85 height 11
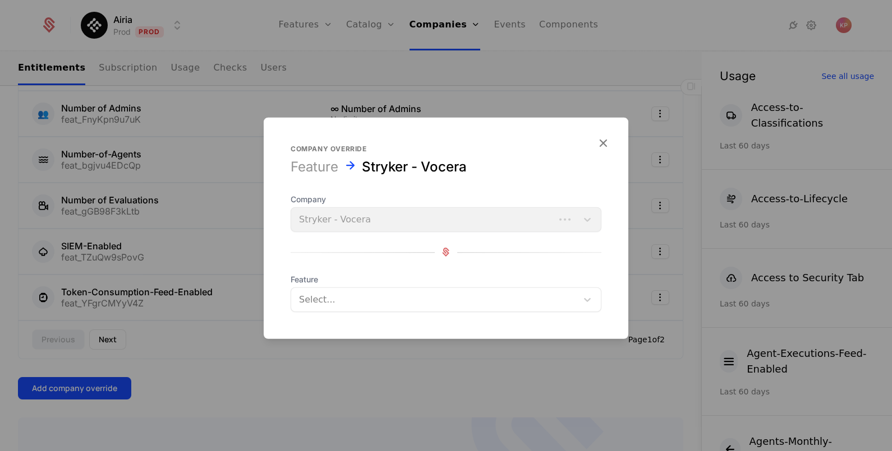
click at [320, 299] on div at bounding box center [434, 300] width 270 height 16
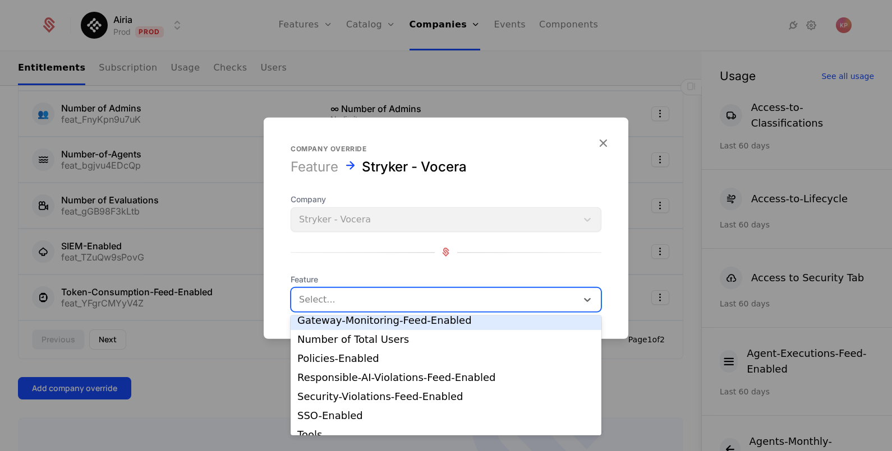
scroll to position [132, 0]
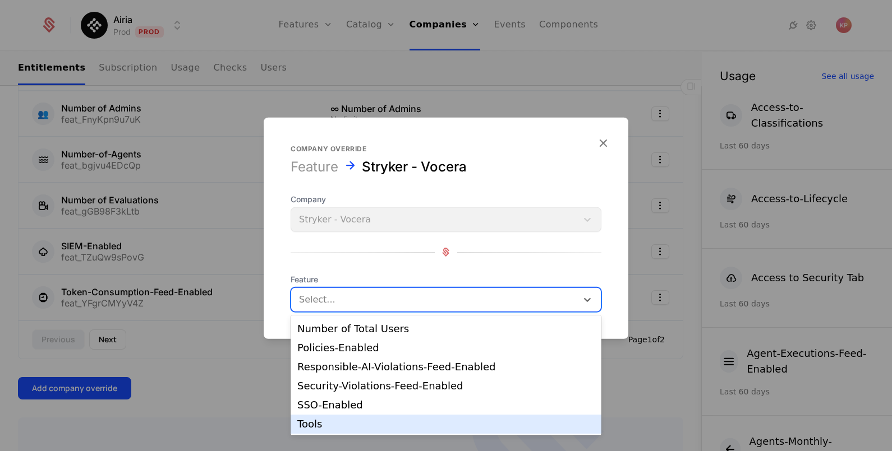
drag, startPoint x: 350, startPoint y: 421, endPoint x: 359, endPoint y: 408, distance: 15.3
click at [350, 420] on div "Tools" at bounding box center [445, 424] width 297 height 10
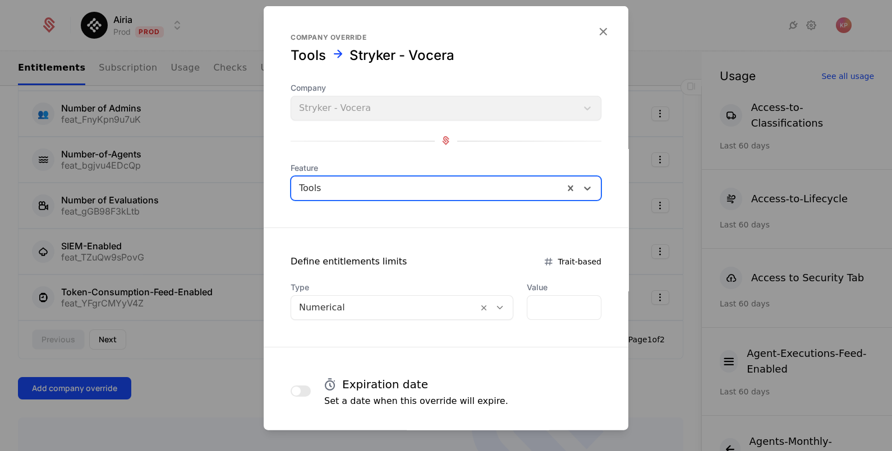
click at [367, 303] on div at bounding box center [384, 307] width 171 height 16
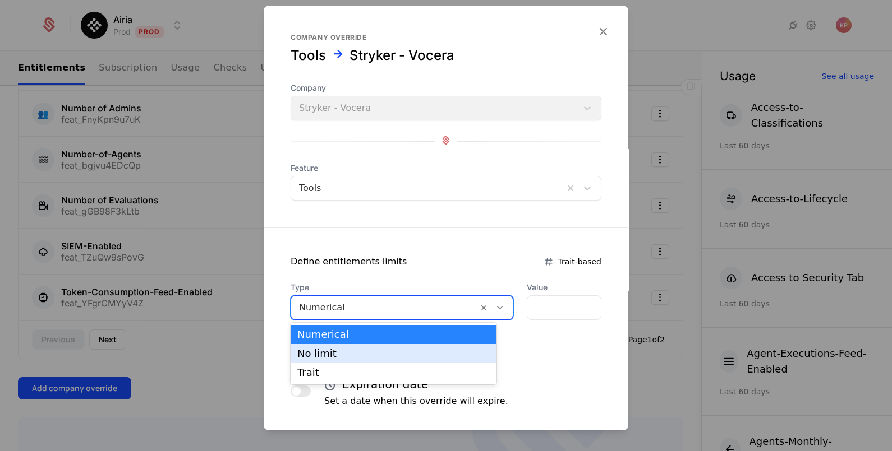
click at [363, 353] on div "No limit" at bounding box center [393, 354] width 192 height 10
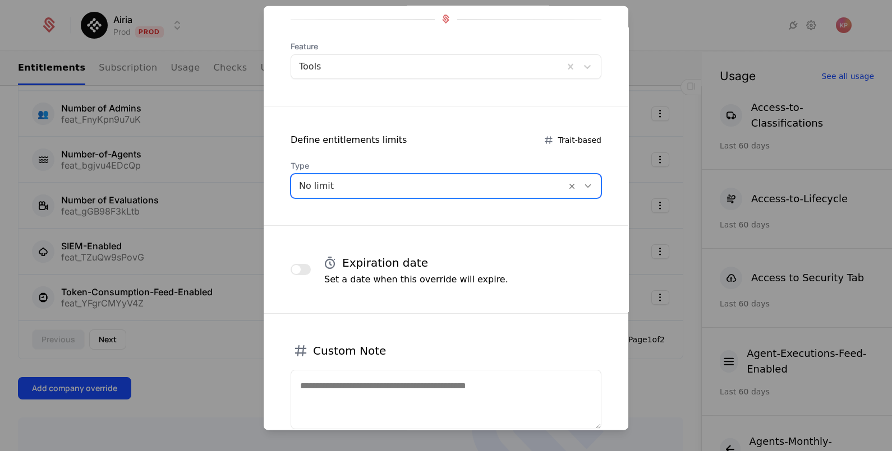
scroll to position [197, 0]
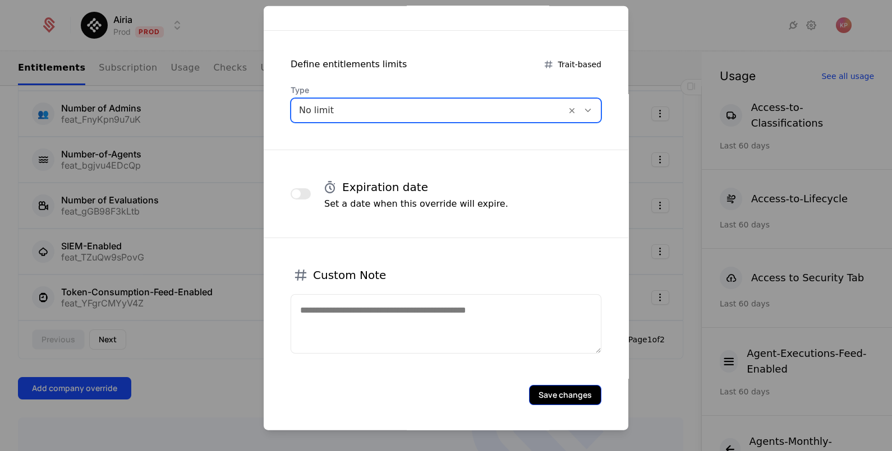
click at [570, 397] on button "Save changes" at bounding box center [565, 395] width 72 height 20
